Goal: Complete application form

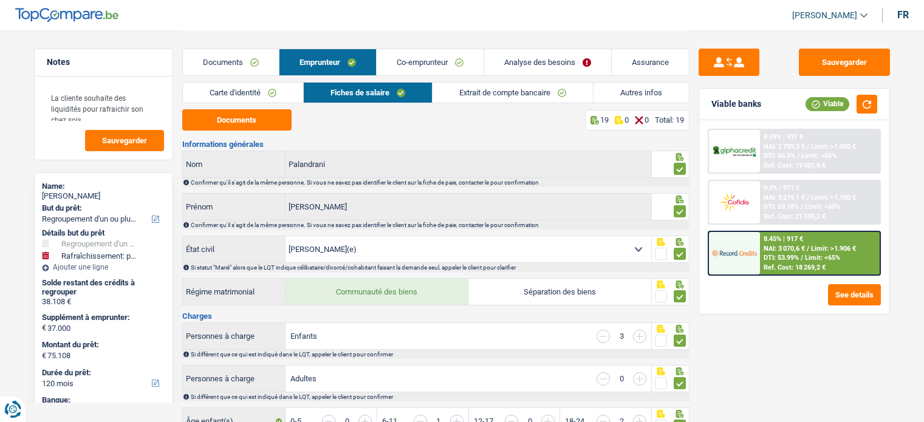
select select "refinancing"
select select "houseOrGarden"
select select "120"
select select "married"
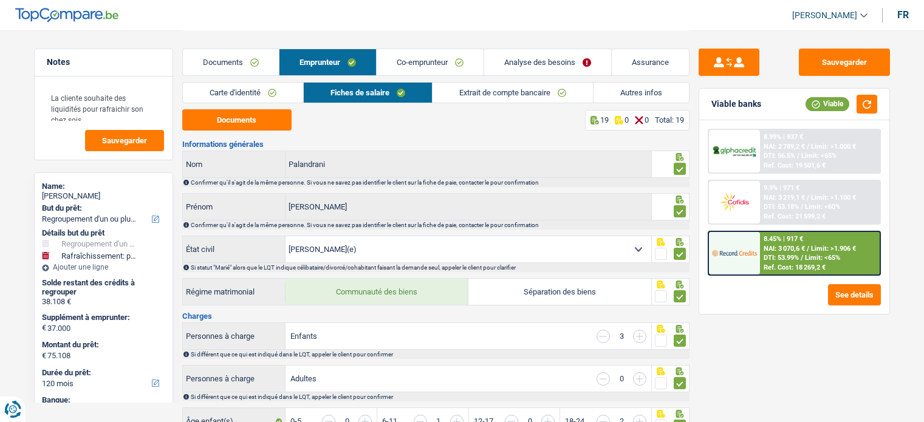
select select "BE"
select select "privateEmployee"
select select "familyAllowances"
select select "netSalary"
select select "mealVouchers"
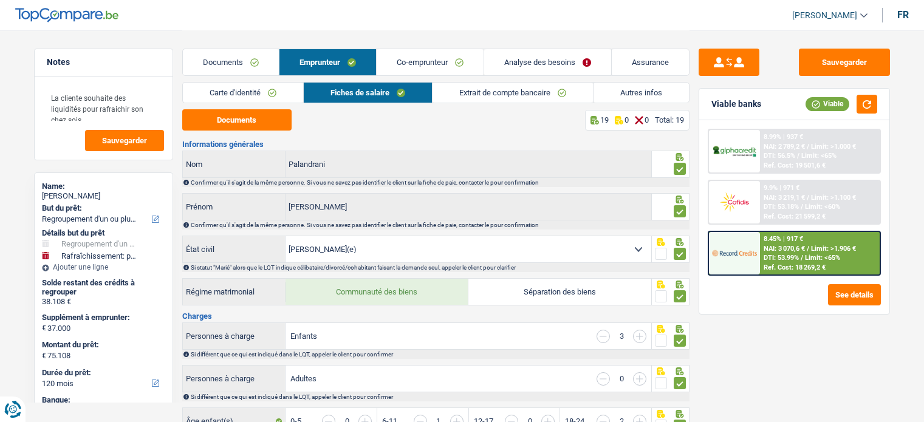
select select "BE"
click at [650, 66] on link "Assurance" at bounding box center [649, 62] width 77 height 26
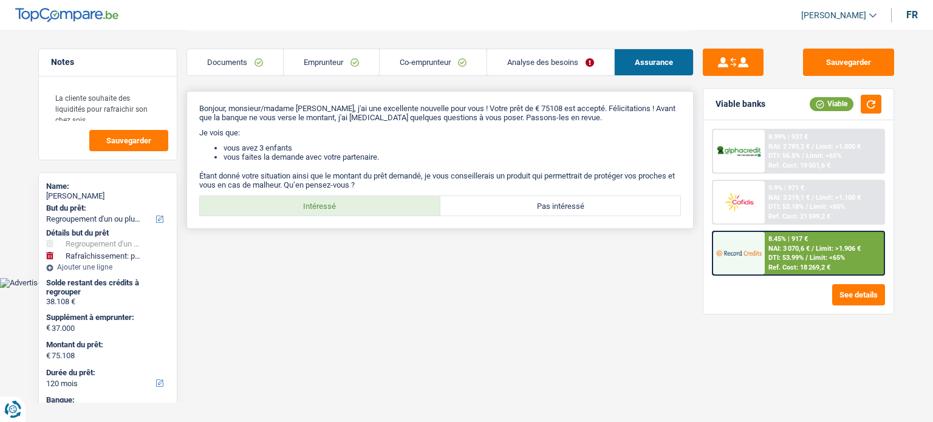
click at [332, 208] on label "Intéressé" at bounding box center [320, 205] width 240 height 19
click at [332, 208] on input "Intéressé" at bounding box center [320, 205] width 240 height 19
radio input "true"
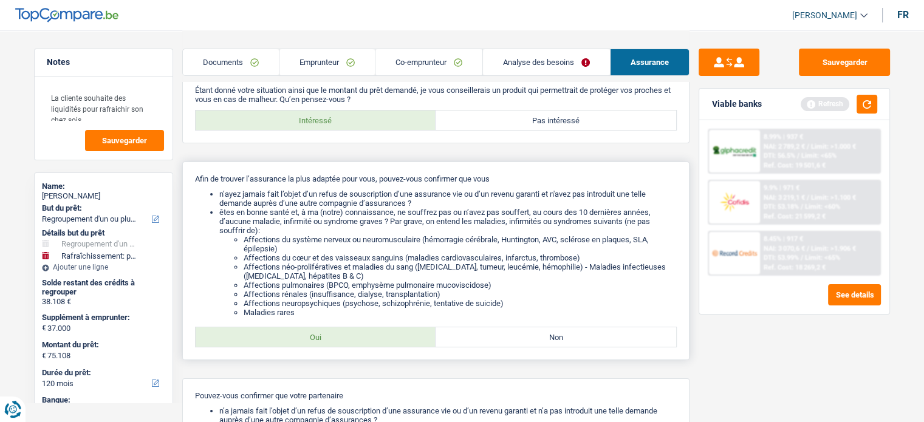
scroll to position [182, 0]
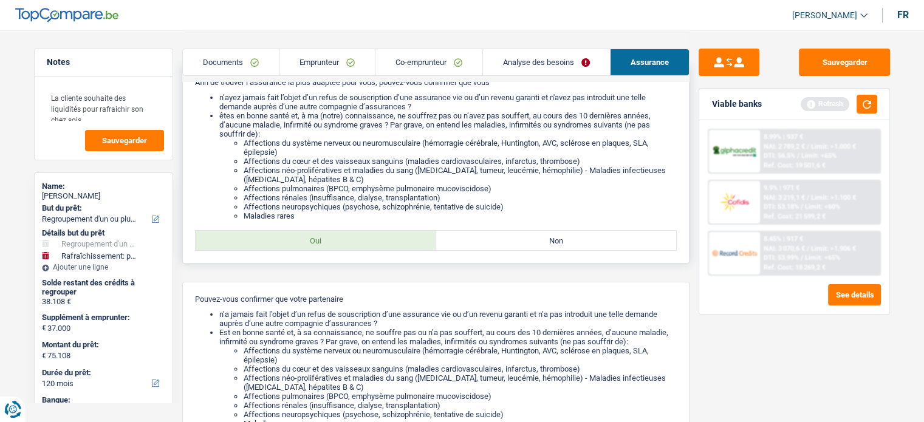
click at [362, 244] on label "Oui" at bounding box center [316, 240] width 240 height 19
click at [362, 244] on input "Oui" at bounding box center [316, 240] width 240 height 19
radio input "true"
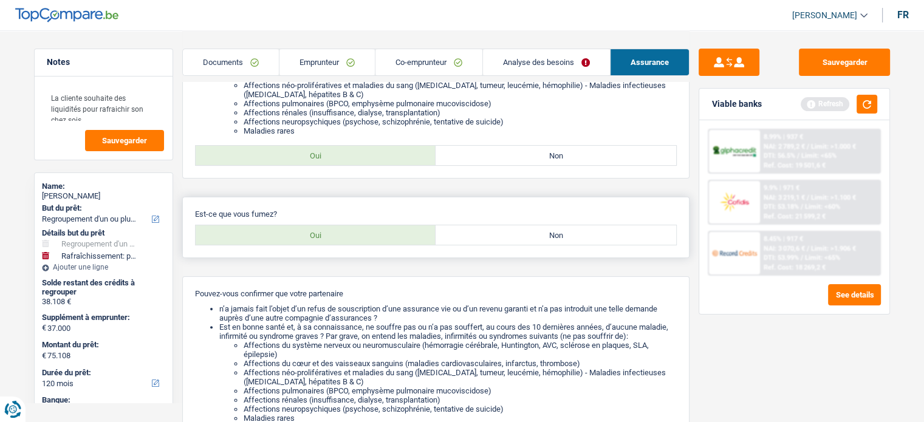
scroll to position [364, 0]
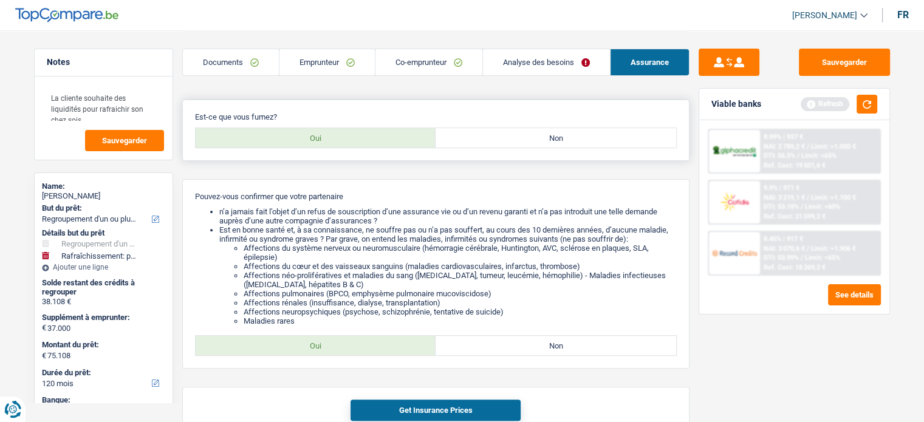
click at [376, 143] on label "Oui" at bounding box center [316, 137] width 240 height 19
click at [376, 143] on input "Oui" at bounding box center [316, 137] width 240 height 19
radio input "true"
click at [329, 347] on label "Oui" at bounding box center [316, 345] width 240 height 19
click at [329, 347] on input "Oui" at bounding box center [316, 345] width 240 height 19
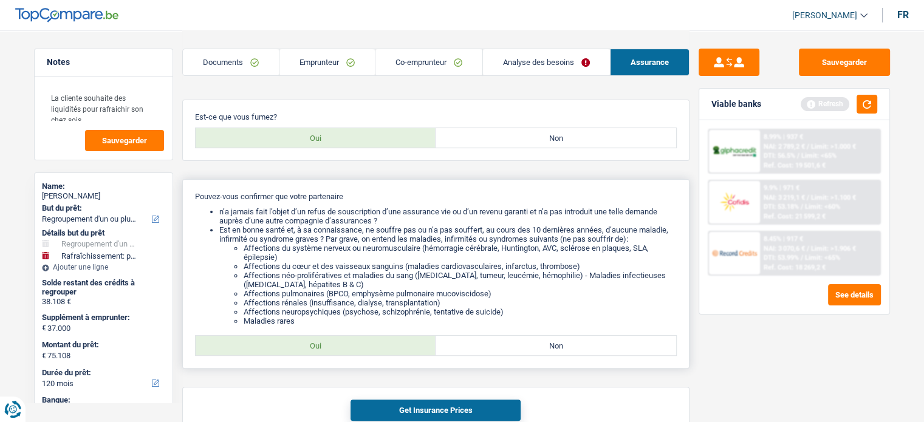
radio input "true"
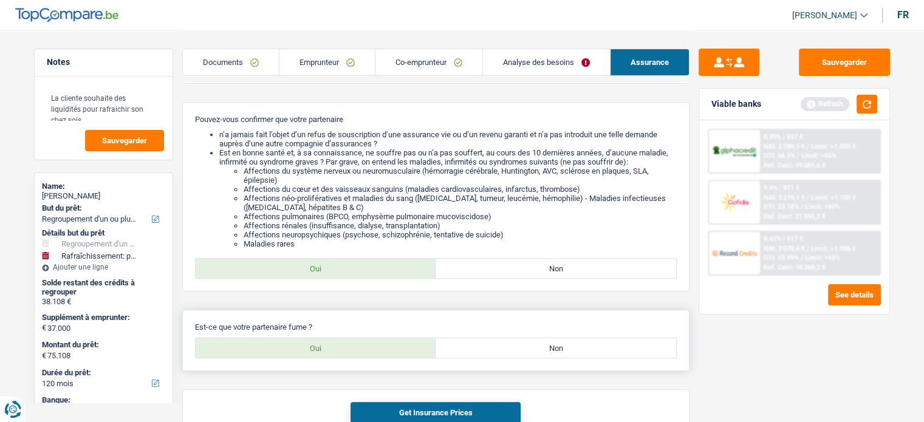
scroll to position [515, 0]
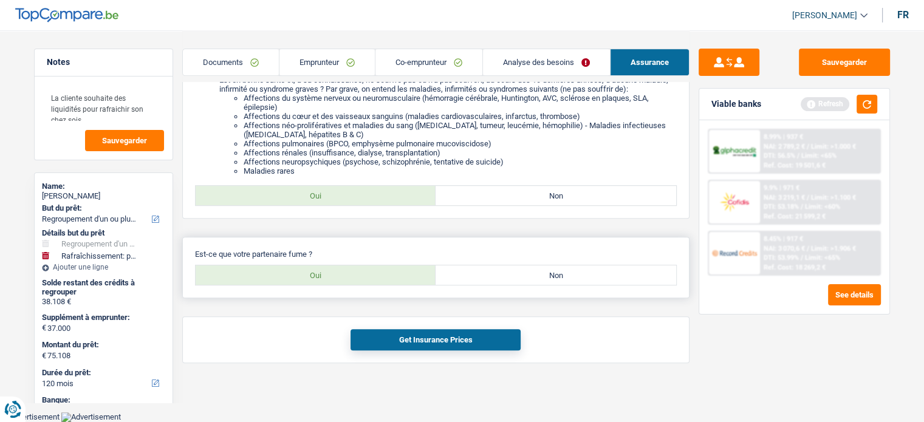
click at [358, 285] on label "Oui" at bounding box center [316, 274] width 240 height 19
click at [358, 285] on input "Oui" at bounding box center [316, 274] width 240 height 19
radio input "true"
click at [439, 347] on button "Get Insurance Prices" at bounding box center [435, 339] width 170 height 21
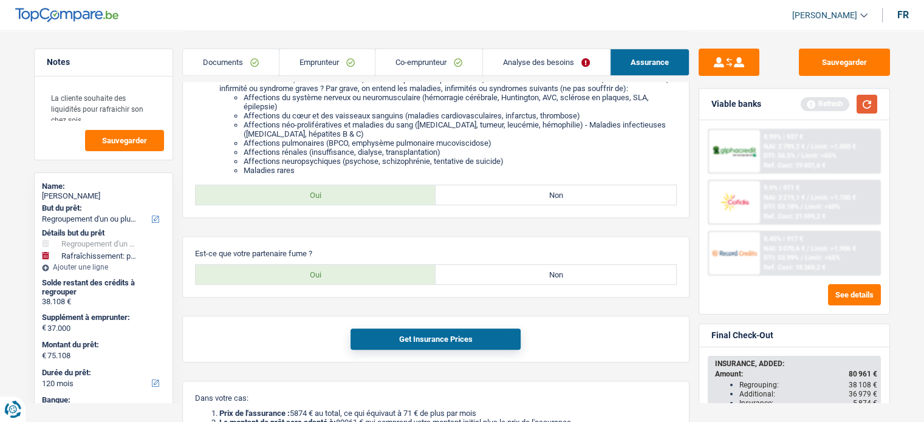
click at [861, 107] on button "button" at bounding box center [866, 104] width 21 height 19
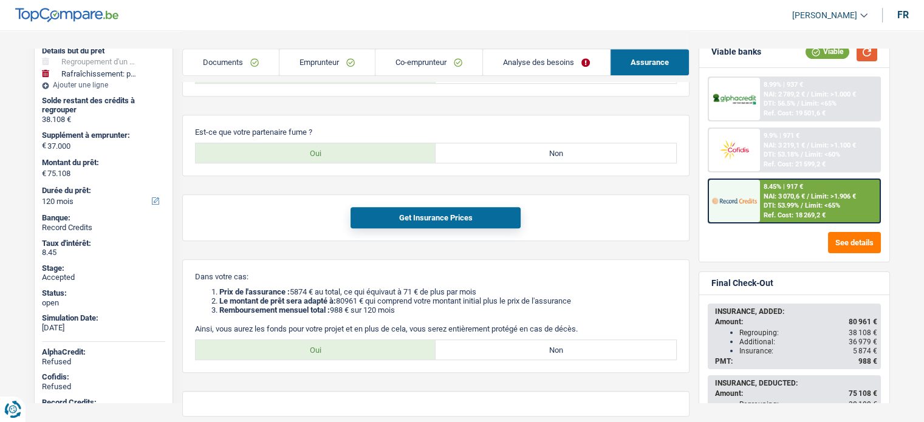
scroll to position [0, 0]
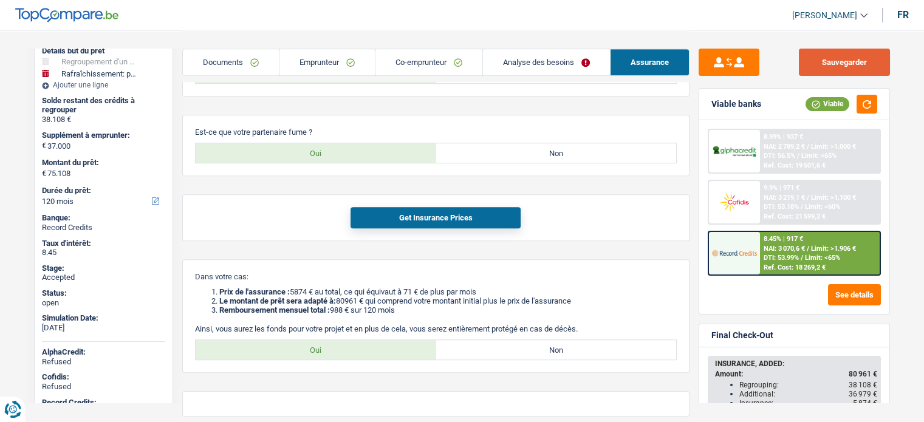
click at [834, 63] on button "Sauvegarder" at bounding box center [844, 62] width 91 height 27
